Goal: Transaction & Acquisition: Purchase product/service

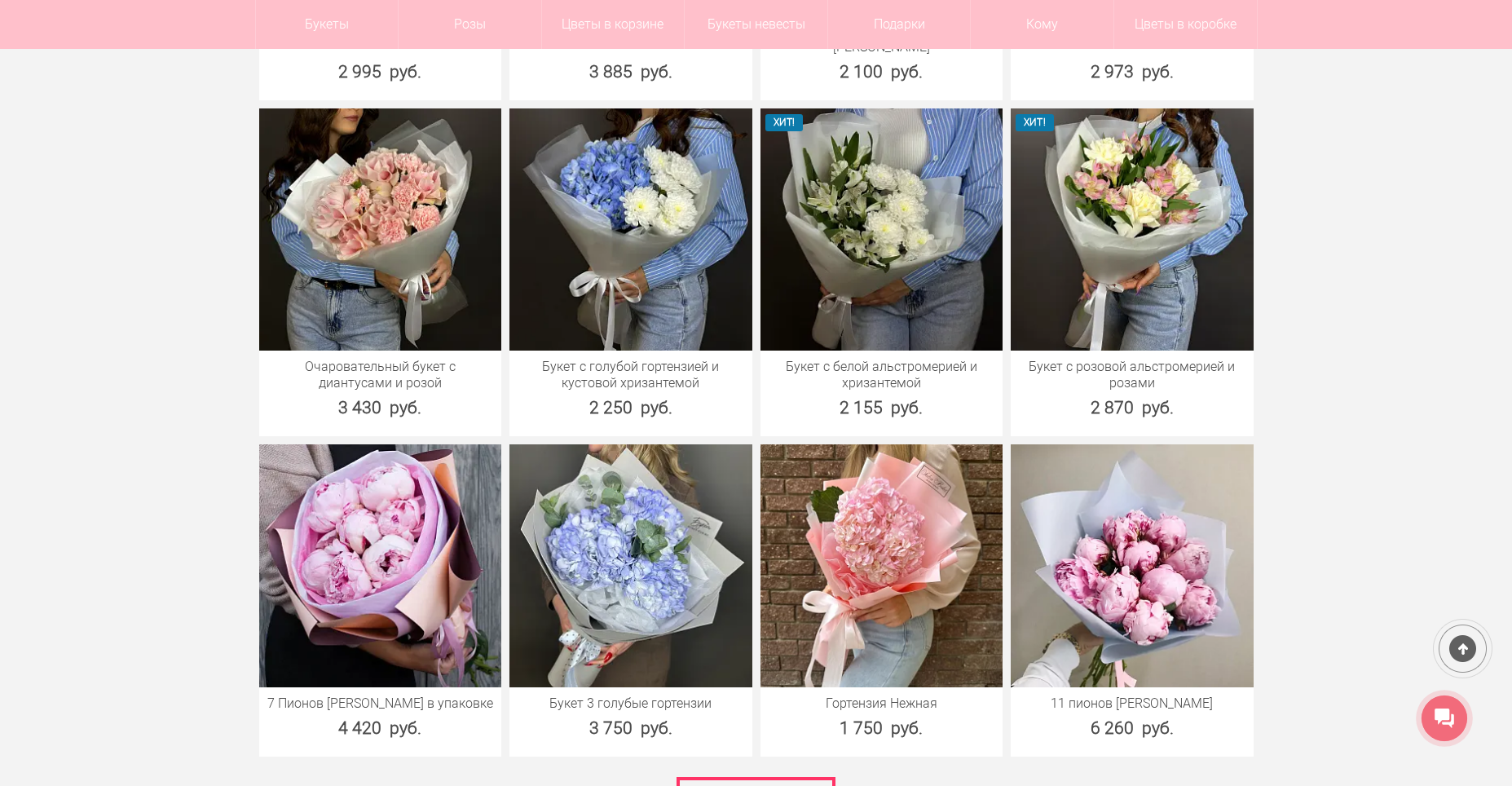
scroll to position [2038, 0]
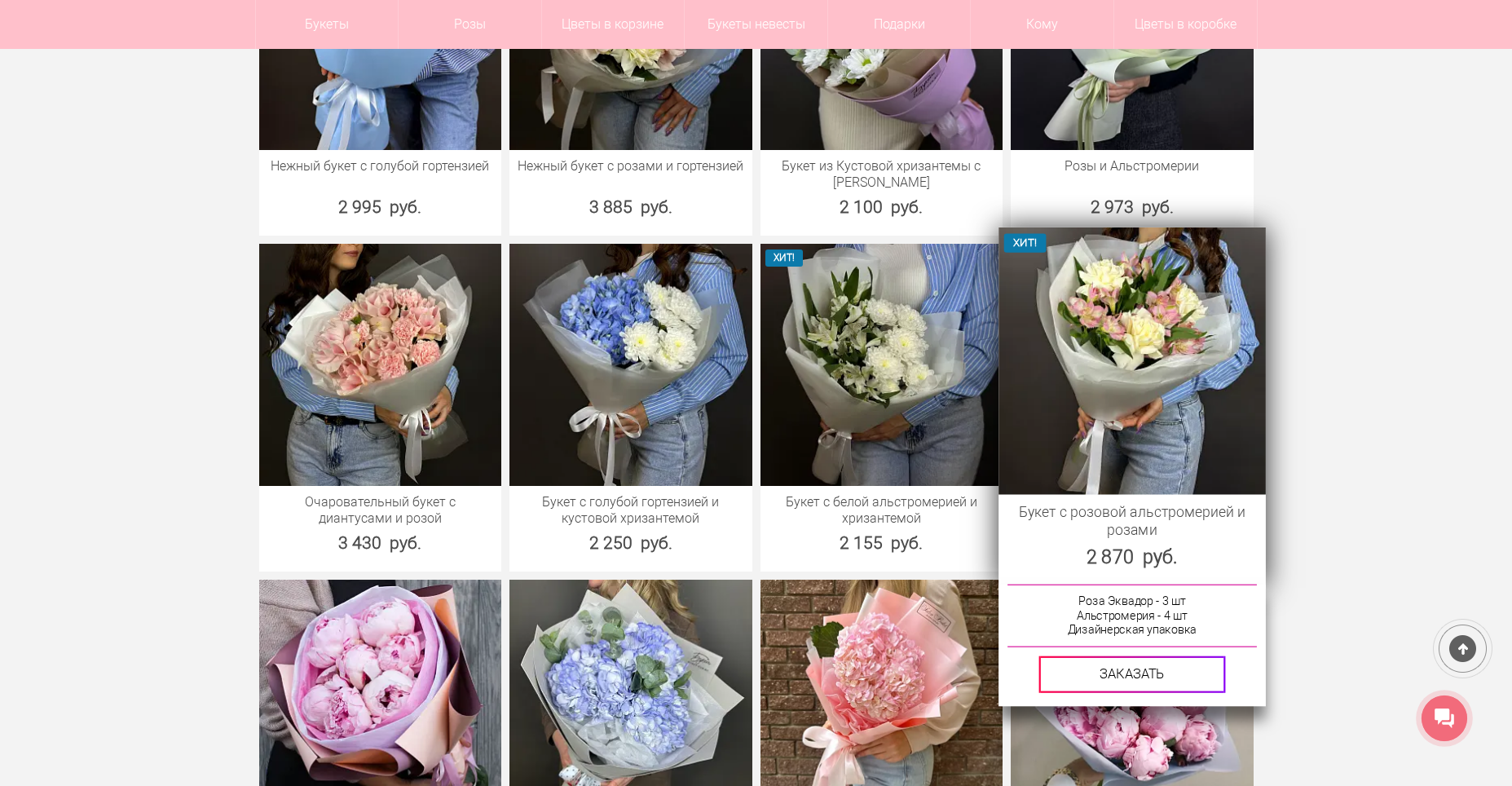
scroll to position [1875, 0]
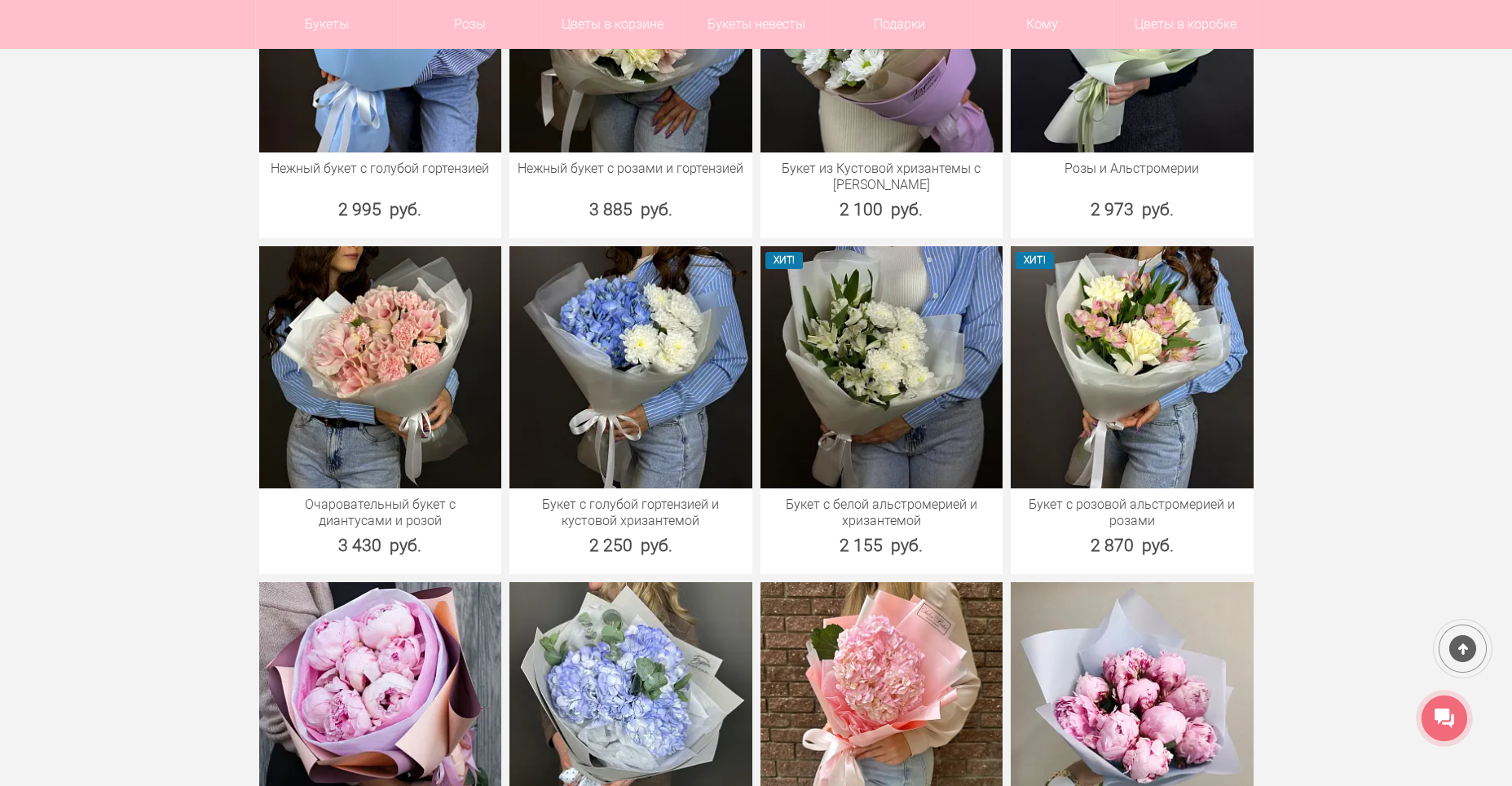
drag, startPoint x: 1364, startPoint y: 668, endPoint x: 1358, endPoint y: 659, distance: 10.8
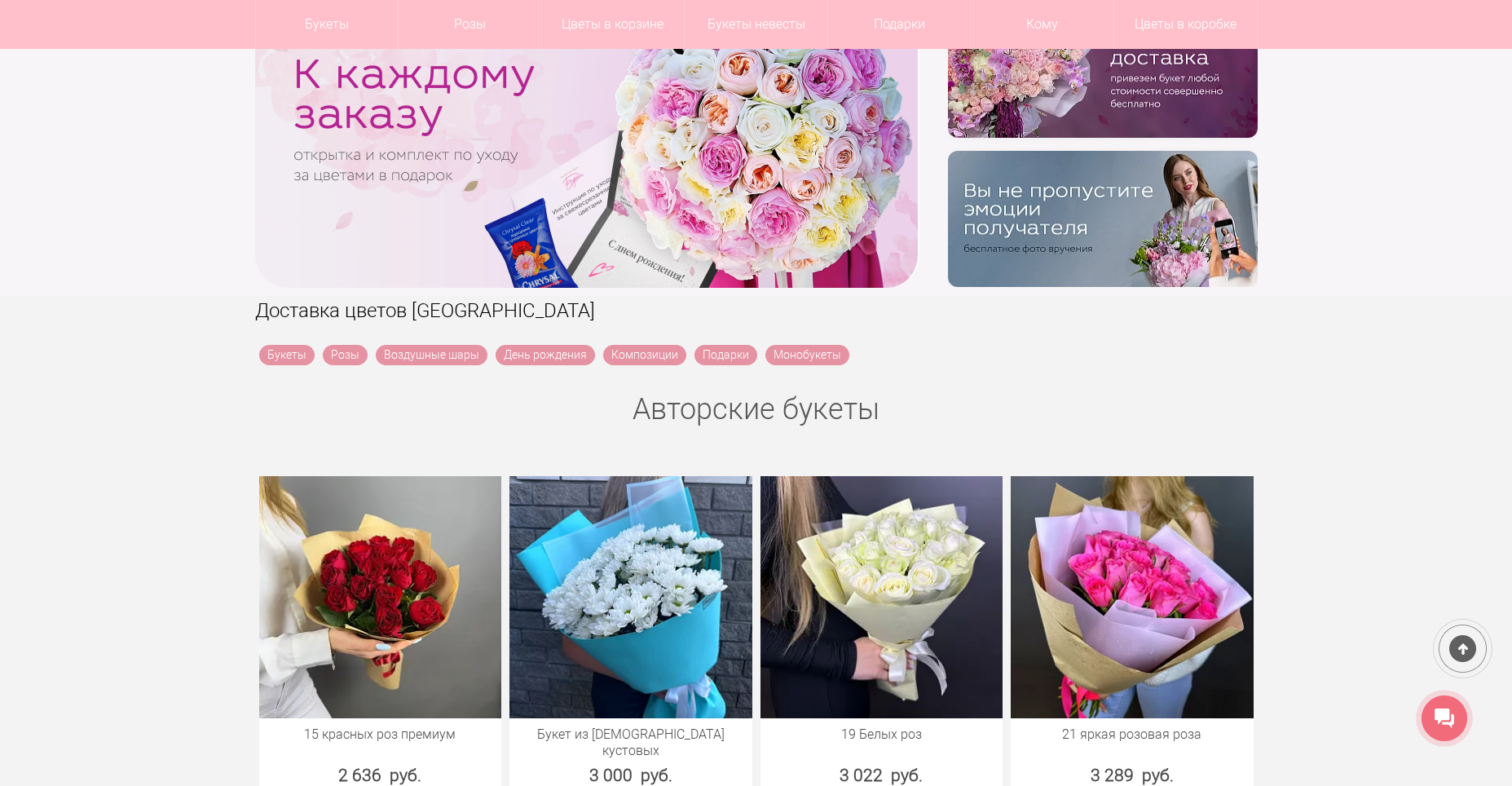
scroll to position [245, 0]
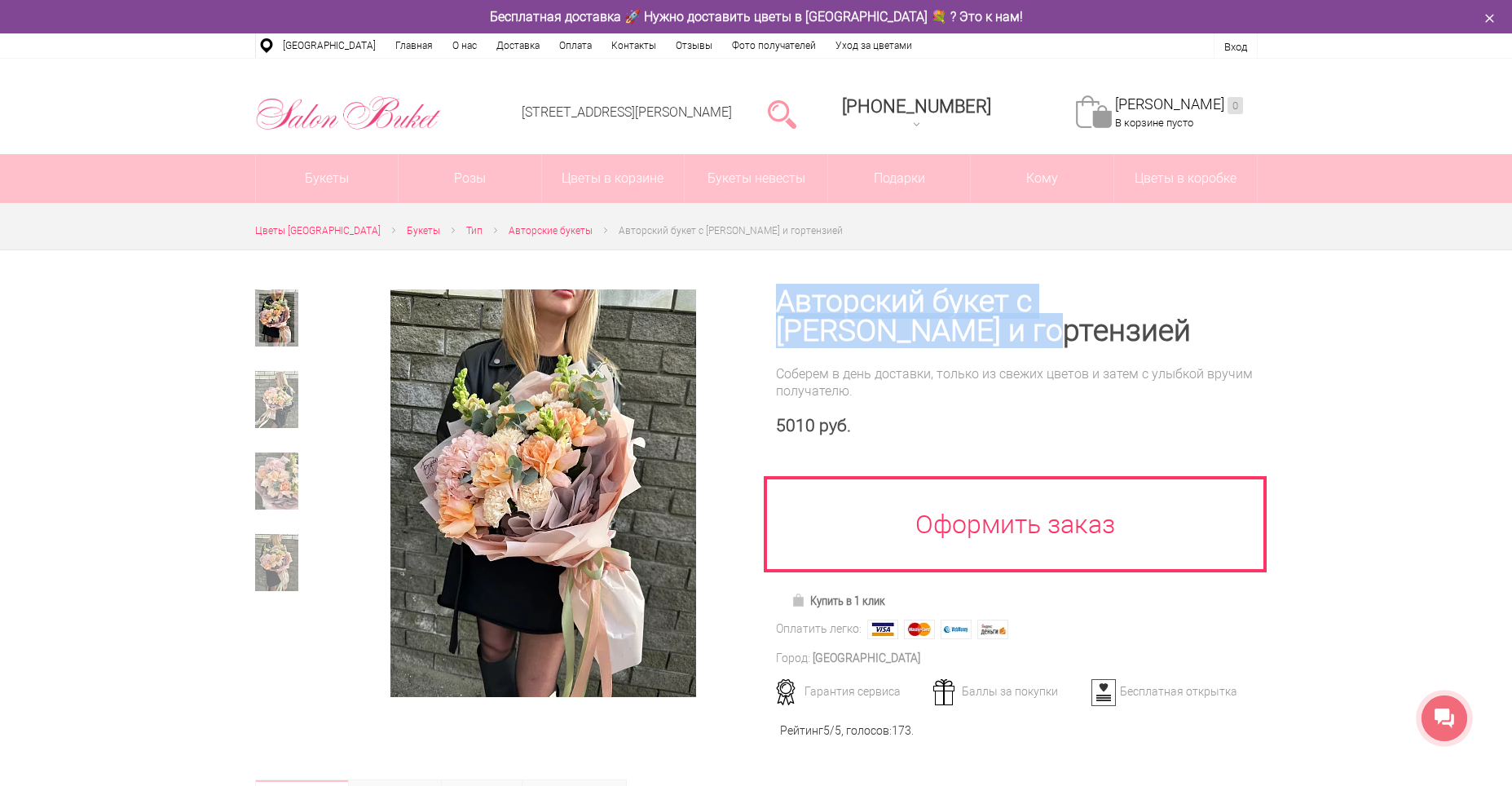
drag, startPoint x: 776, startPoint y: 298, endPoint x: 947, endPoint y: 339, distance: 175.8
click at [947, 339] on h1 "Авторский букет с розой и гортензией" at bounding box center [1016, 316] width 482 height 59
copy h1 "Авторский букет с розой и гортензией"
